Goal: Task Accomplishment & Management: Manage account settings

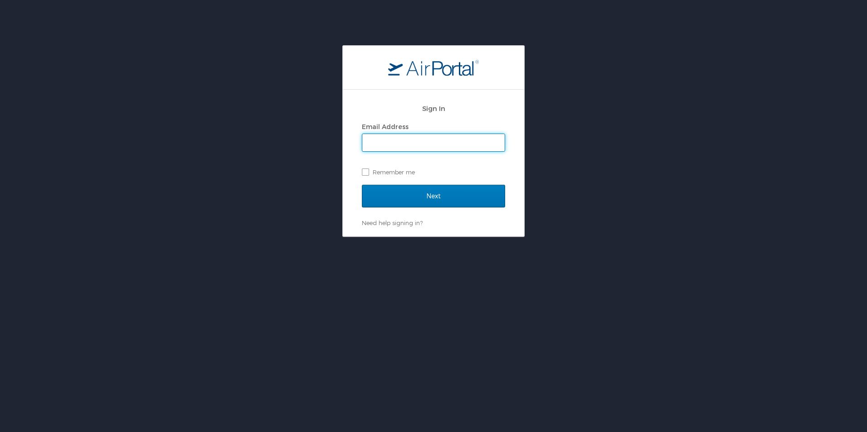
type input "emoser@blueforceinc.com"
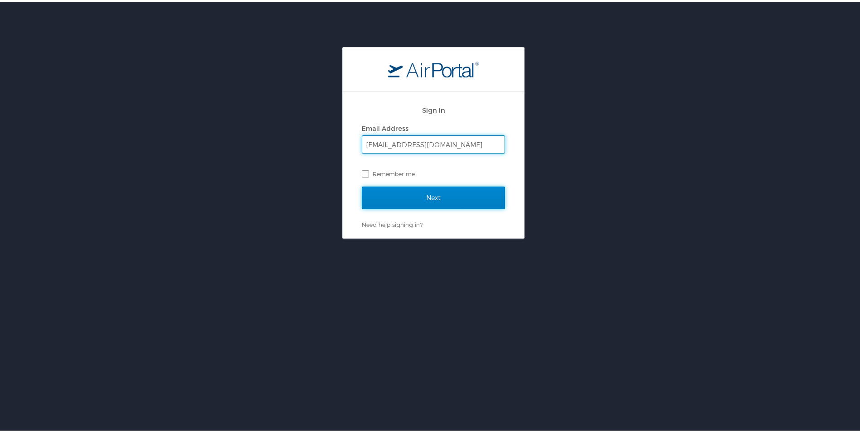
click at [400, 195] on input "Next" at bounding box center [433, 196] width 143 height 23
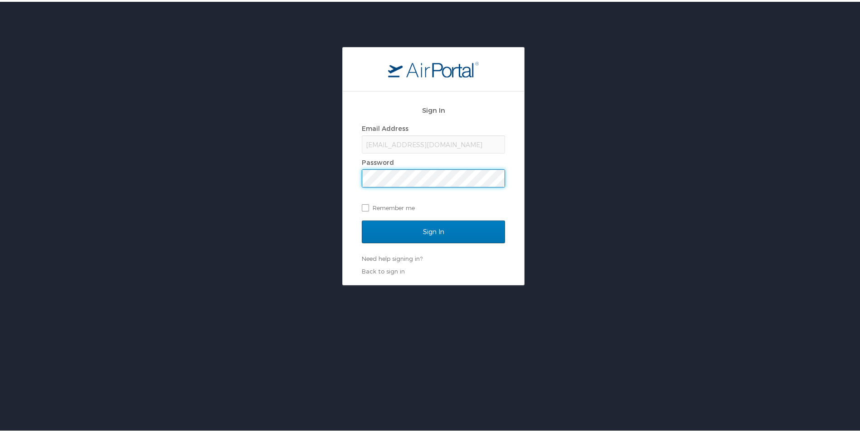
click at [362, 219] on input "Sign In" at bounding box center [433, 230] width 143 height 23
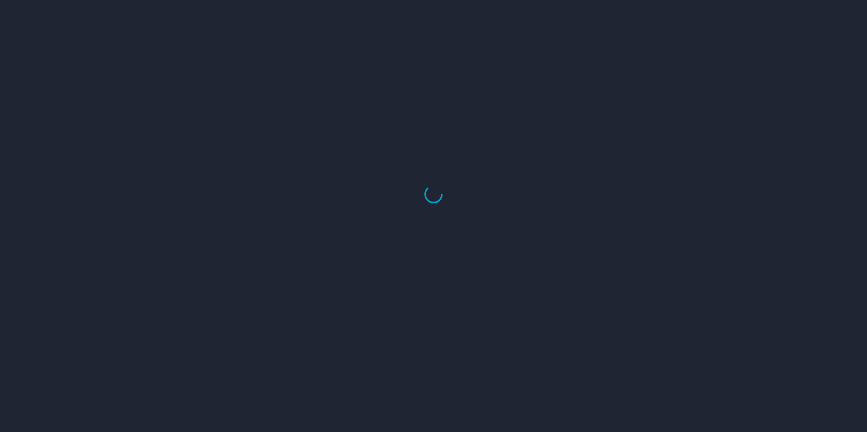
select select "US"
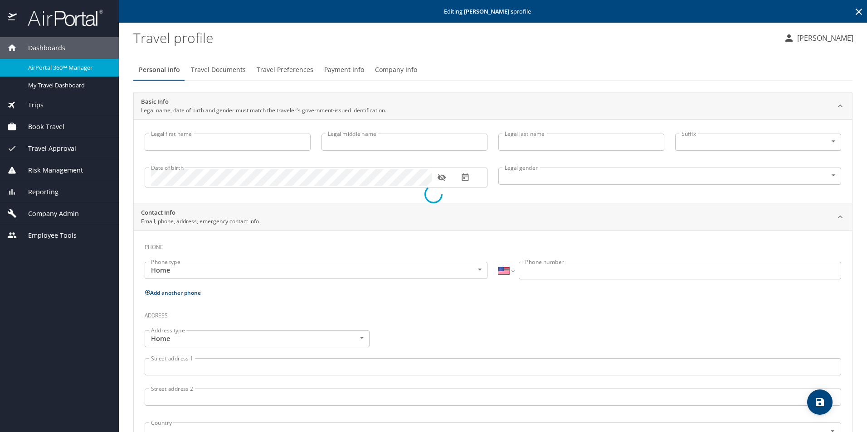
type input "[PERSON_NAME]"
type input "[DEMOGRAPHIC_DATA]"
select select "US"
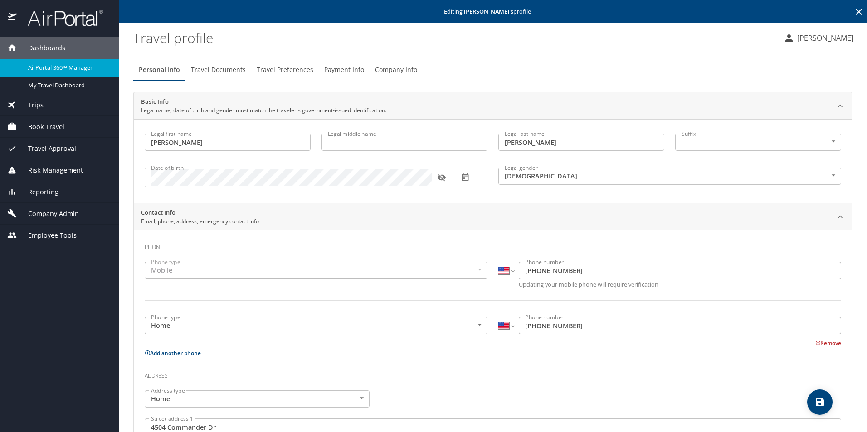
drag, startPoint x: 222, startPoint y: 74, endPoint x: 231, endPoint y: 73, distance: 9.1
click at [222, 74] on span "Travel Documents" at bounding box center [218, 69] width 55 height 11
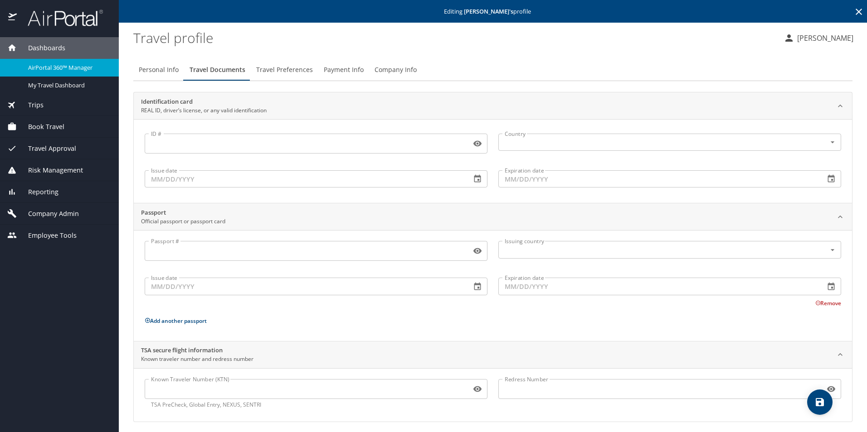
click at [272, 73] on span "Travel Preferences" at bounding box center [284, 69] width 57 height 11
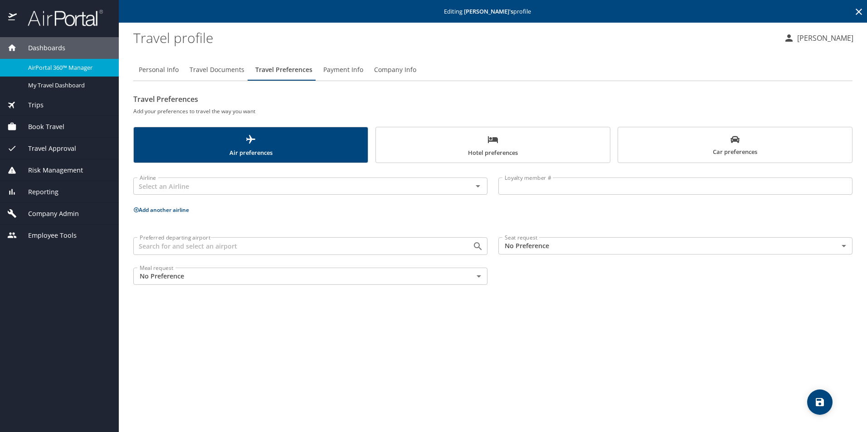
click at [362, 71] on button "Payment Info" at bounding box center [343, 70] width 51 height 22
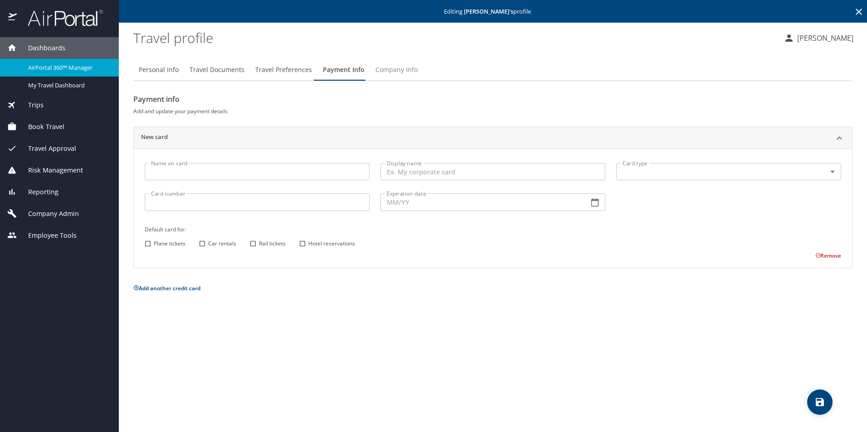
click at [408, 71] on span "Company Info" at bounding box center [396, 69] width 42 height 11
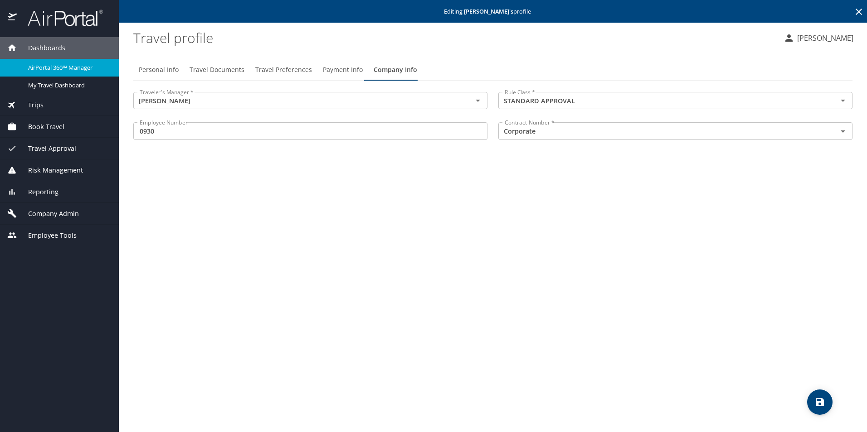
click at [159, 71] on span "Personal Info" at bounding box center [159, 69] width 40 height 11
select select "US"
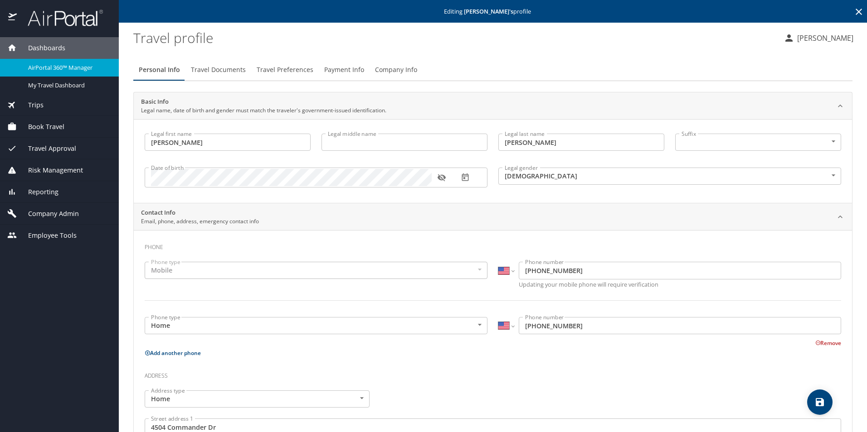
click at [831, 344] on button "Remove" at bounding box center [828, 344] width 26 height 8
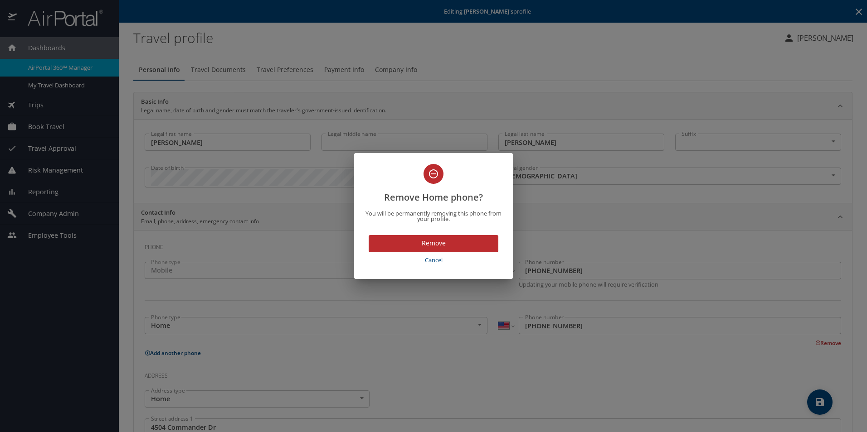
click at [462, 247] on span "Remove" at bounding box center [433, 243] width 115 height 11
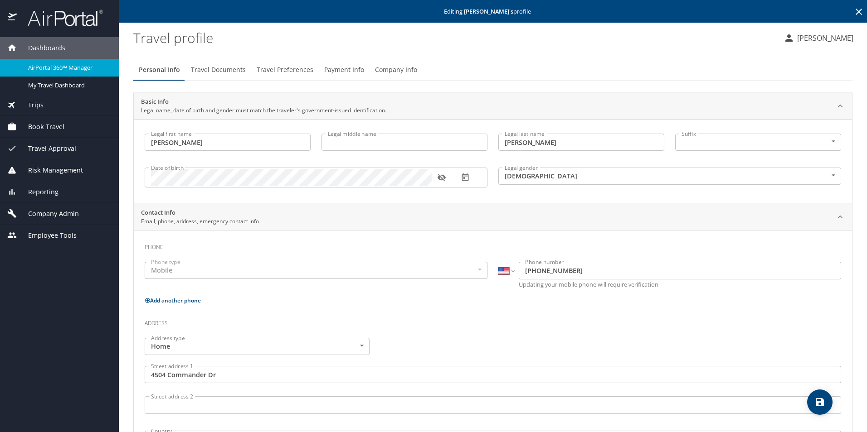
click at [823, 406] on icon "save" at bounding box center [819, 402] width 8 height 8
select select "US"
click at [391, 72] on span "Company Info" at bounding box center [396, 69] width 42 height 11
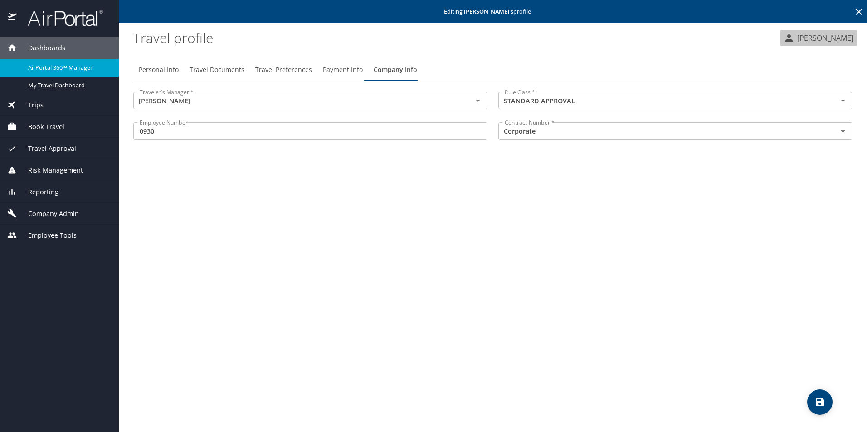
click at [823, 38] on p "[PERSON_NAME]" at bounding box center [823, 38] width 59 height 11
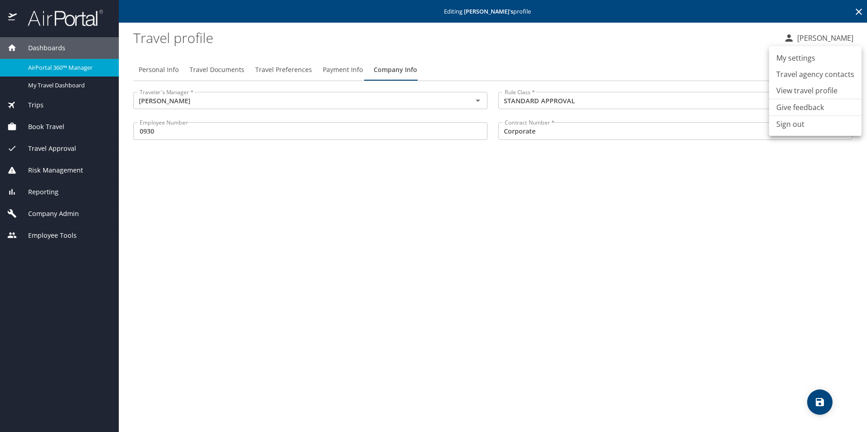
click at [40, 238] on div at bounding box center [433, 216] width 867 height 432
click at [15, 235] on icon at bounding box center [12, 236] width 10 height 10
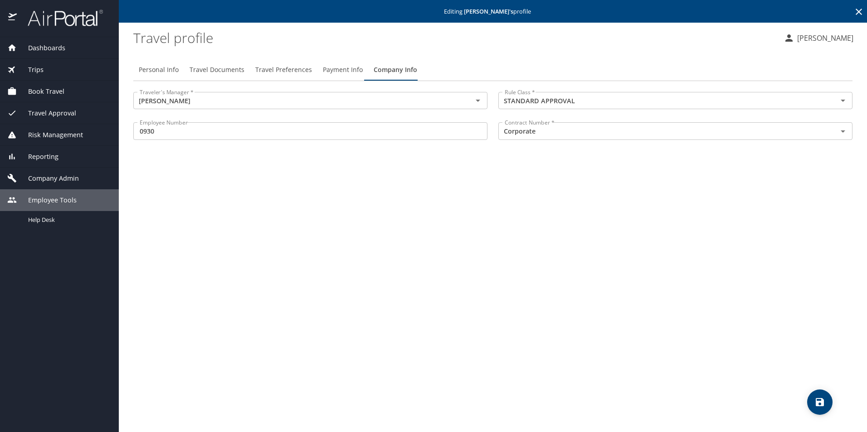
click at [839, 35] on p "[PERSON_NAME]" at bounding box center [823, 38] width 59 height 11
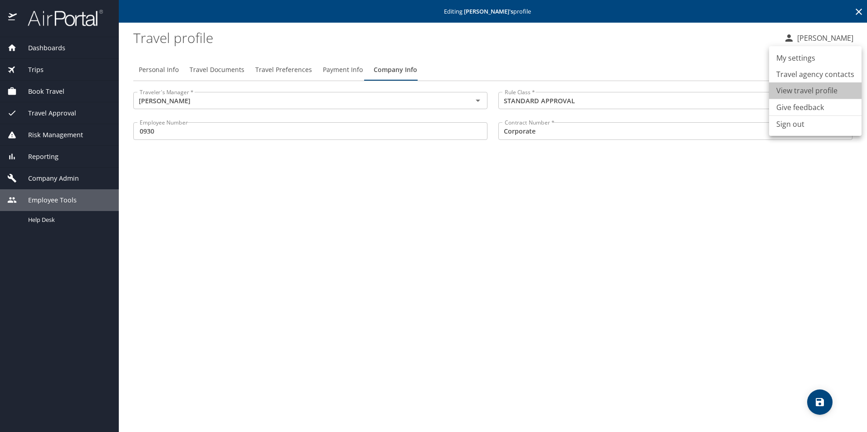
click at [822, 93] on li "View travel profile" at bounding box center [815, 90] width 92 height 16
